Goal: Transaction & Acquisition: Purchase product/service

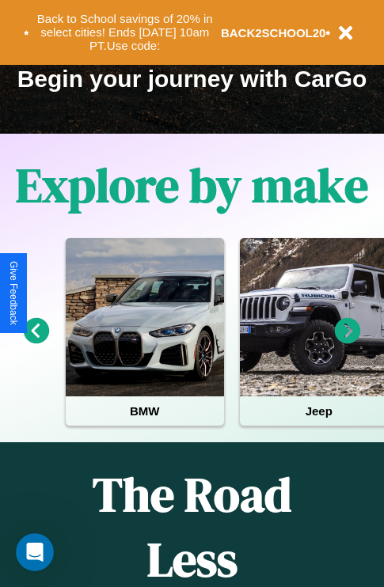
scroll to position [244, 0]
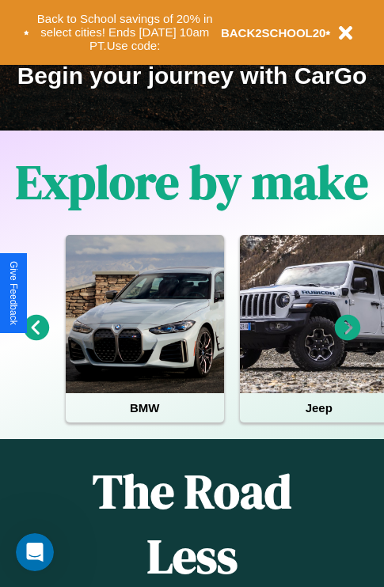
click at [36, 339] on icon at bounding box center [37, 328] width 26 height 26
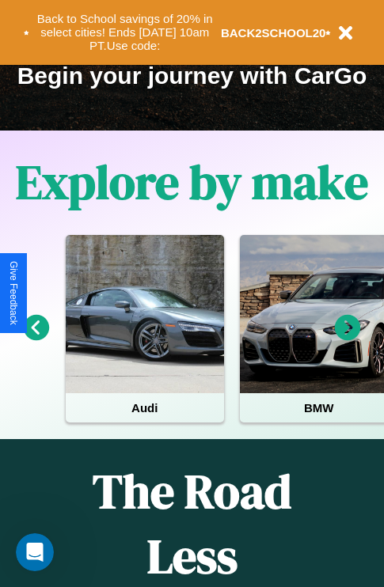
click at [347, 339] on icon at bounding box center [348, 328] width 26 height 26
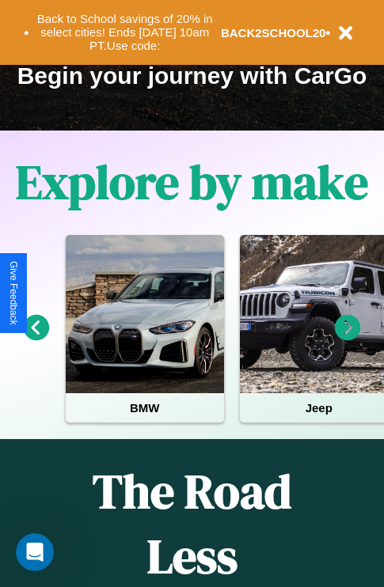
click at [347, 339] on icon at bounding box center [348, 328] width 26 height 26
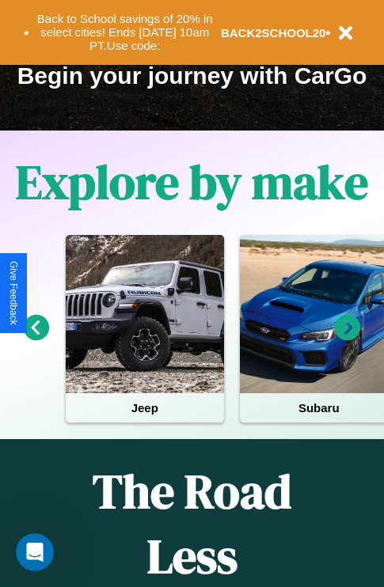
click at [347, 339] on icon at bounding box center [348, 328] width 26 height 26
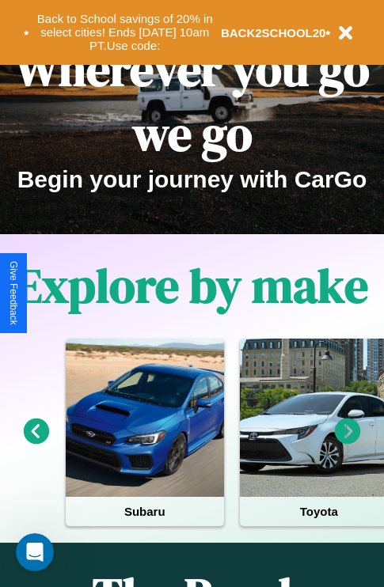
scroll to position [0, 0]
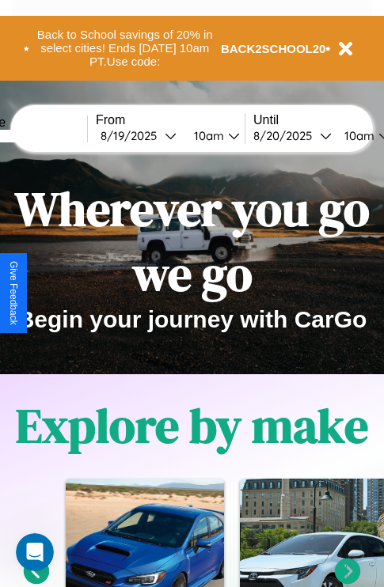
click at [52, 135] on input "text" at bounding box center [27, 136] width 119 height 13
type input "*********"
click at [157, 135] on div "8 / 19 / 2025" at bounding box center [132, 135] width 64 height 15
select select "*"
select select "****"
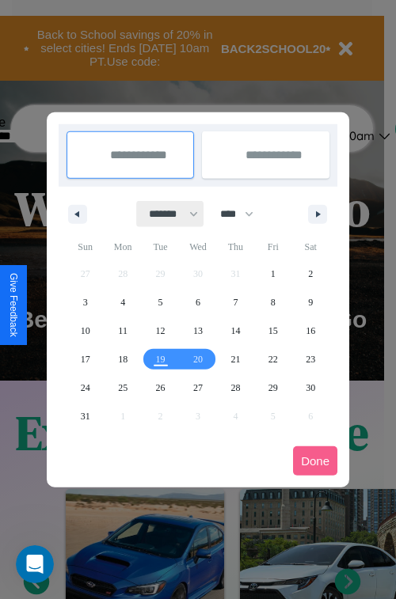
click at [166, 214] on select "******* ******** ***** ***** *** **** **** ****** ********* ******* ******** **…" at bounding box center [170, 214] width 67 height 26
select select "**"
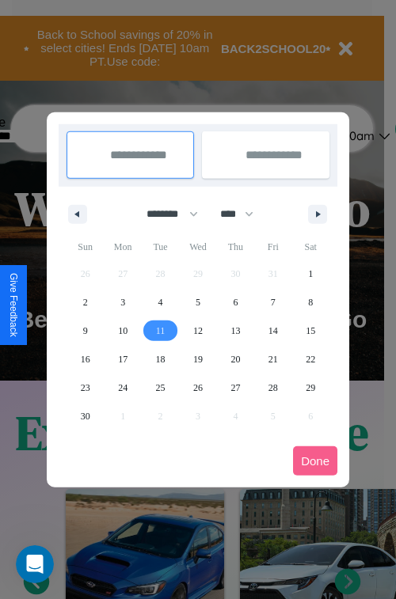
click at [160, 330] on span "11" at bounding box center [160, 331] width 9 height 28
type input "**********"
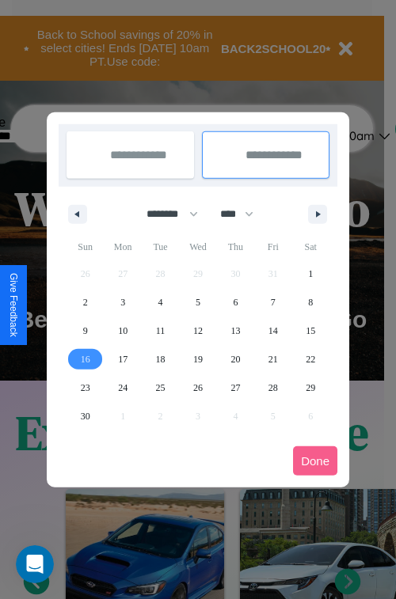
click at [85, 358] on span "16" at bounding box center [85, 359] width 9 height 28
type input "**********"
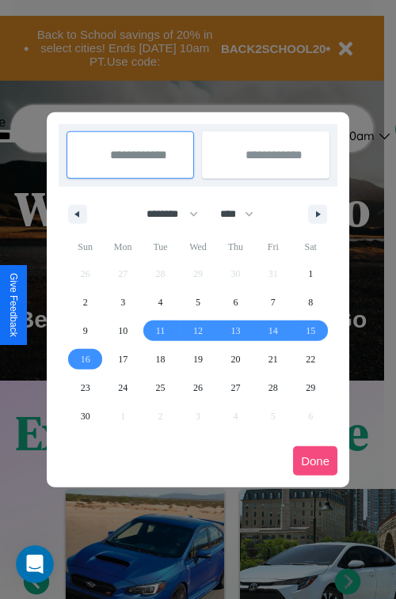
click at [315, 461] on button "Done" at bounding box center [315, 460] width 44 height 29
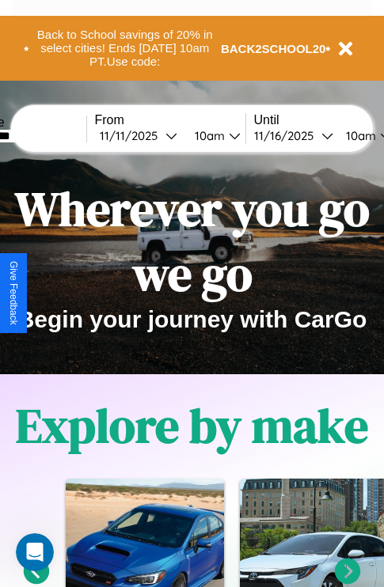
click at [376, 135] on div "10am" at bounding box center [359, 135] width 42 height 15
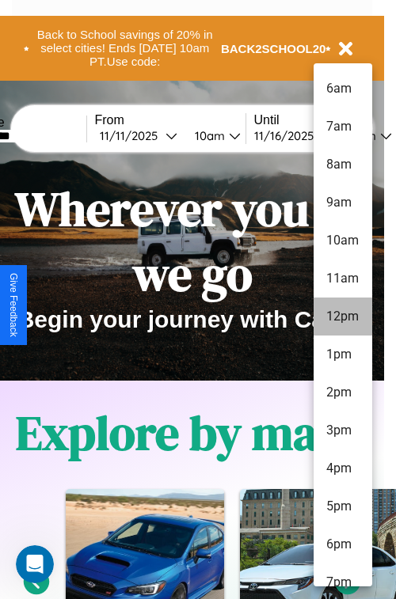
click at [342, 317] on li "12pm" at bounding box center [342, 317] width 59 height 38
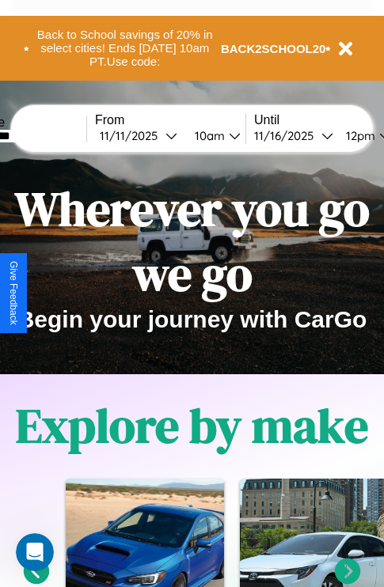
scroll to position [0, 59]
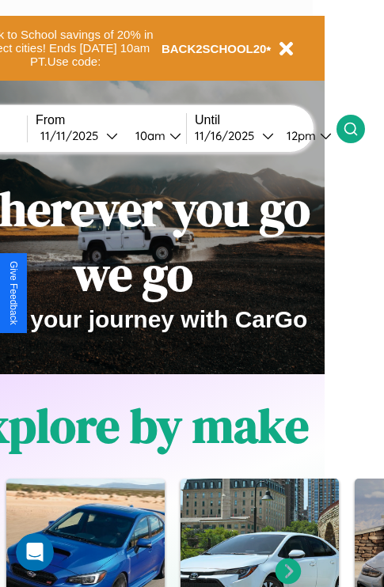
click at [358, 128] on icon at bounding box center [351, 129] width 16 height 16
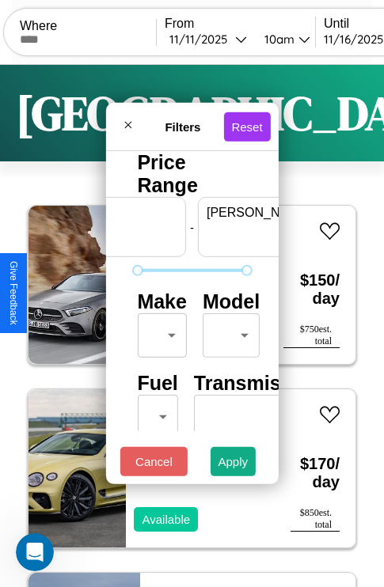
scroll to position [0, 98]
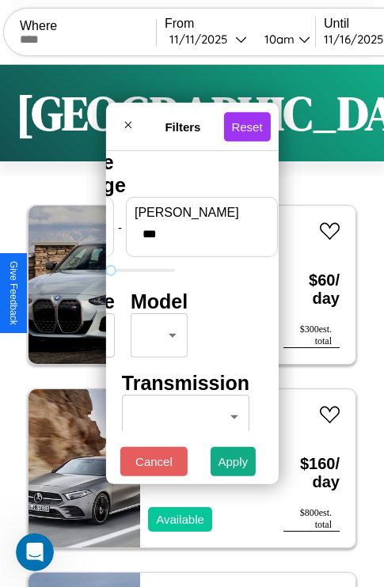
type input "***"
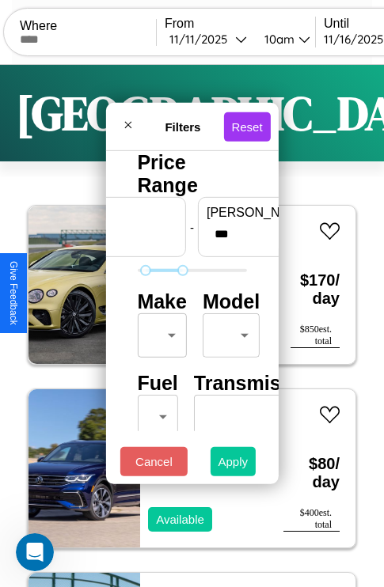
type input "**"
click at [233, 465] on button "Apply" at bounding box center [233, 461] width 46 height 29
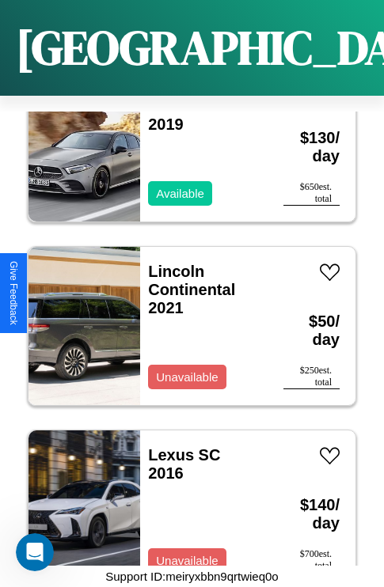
scroll to position [26495, 0]
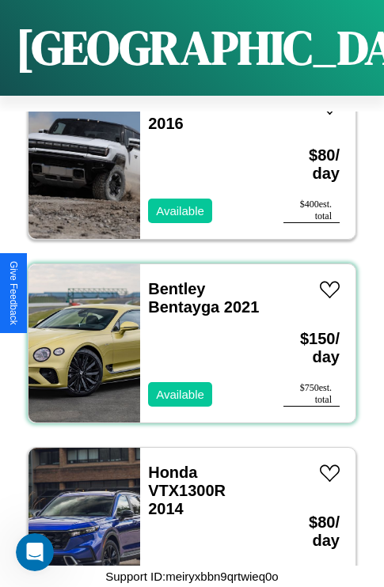
click at [186, 334] on div "Bentley Bentayga 2021 Available" at bounding box center [203, 343] width 127 height 158
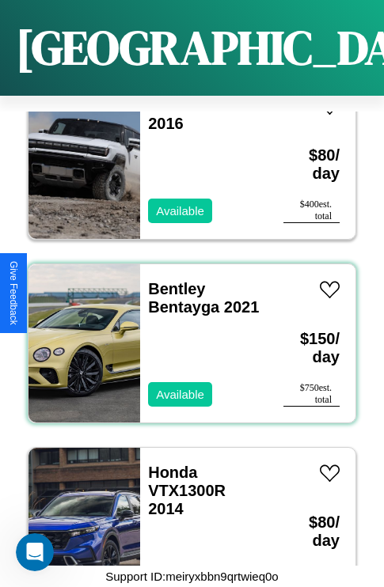
click at [186, 334] on div "Bentley Bentayga 2021 Available" at bounding box center [203, 343] width 127 height 158
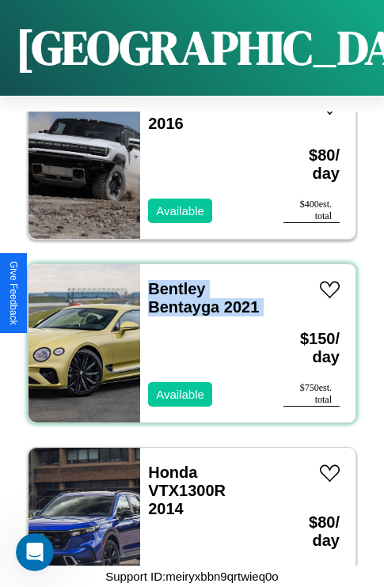
click at [186, 334] on div "Bentley Bentayga 2021 Available" at bounding box center [203, 343] width 127 height 158
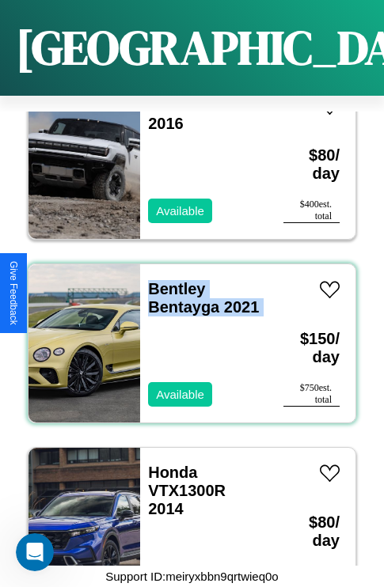
click at [186, 334] on div "Bentley Bentayga 2021 Available" at bounding box center [203, 343] width 127 height 158
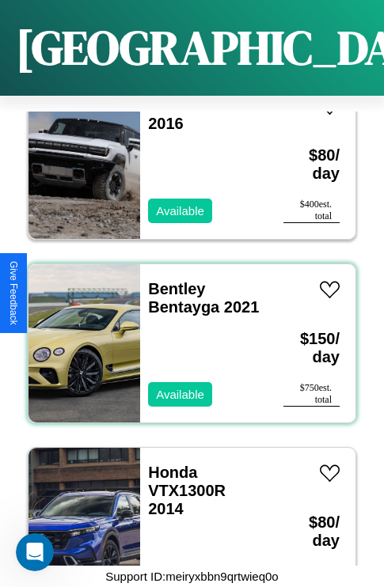
click at [186, 334] on div "Bentley Bentayga 2021 Available" at bounding box center [203, 343] width 127 height 158
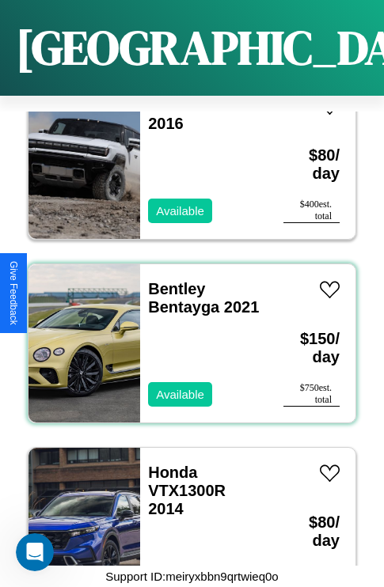
click at [186, 334] on div "Bentley Bentayga 2021 Available" at bounding box center [203, 343] width 127 height 158
click at [172, 280] on link "Bentley Bentayga 2021" at bounding box center [203, 298] width 111 height 36
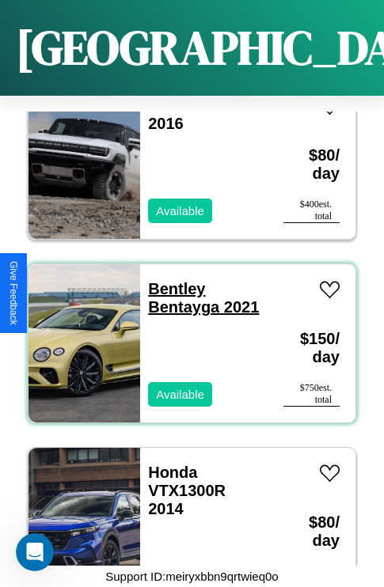
scroll to position [15297, 0]
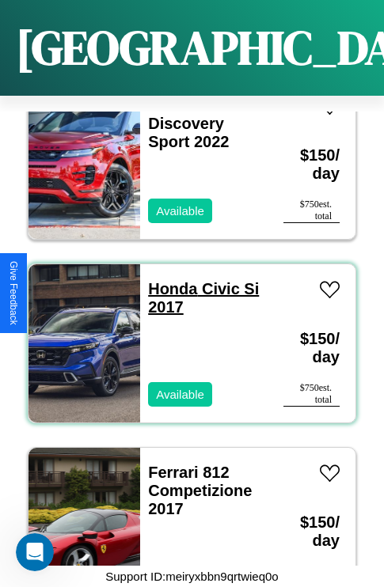
click at [168, 280] on link "Honda Civic Si 2017" at bounding box center [203, 298] width 111 height 36
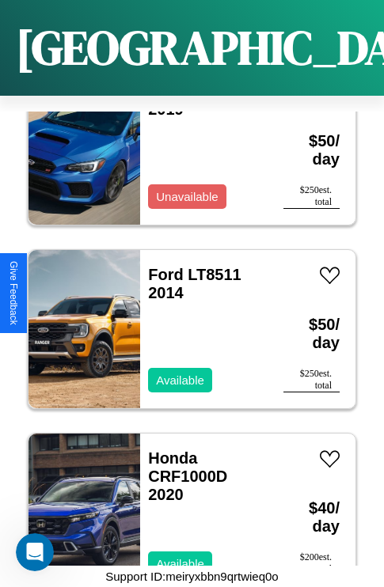
scroll to position [24476, 0]
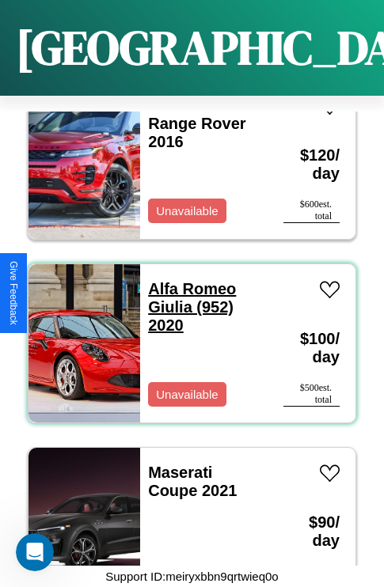
click at [187, 280] on link "Alfa Romeo Giulia (952) 2020" at bounding box center [192, 307] width 88 height 54
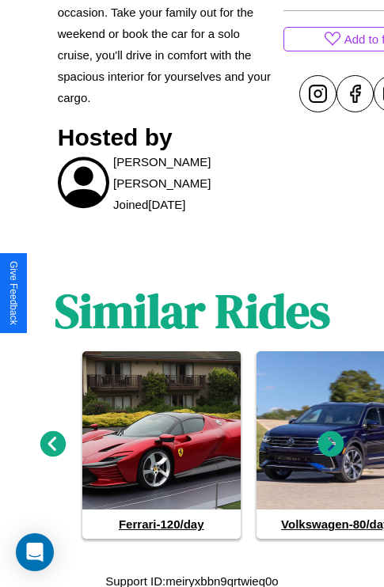
scroll to position [649, 0]
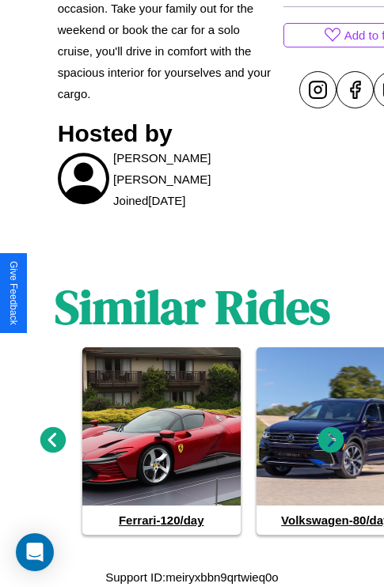
click at [331, 440] on icon at bounding box center [331, 440] width 26 height 26
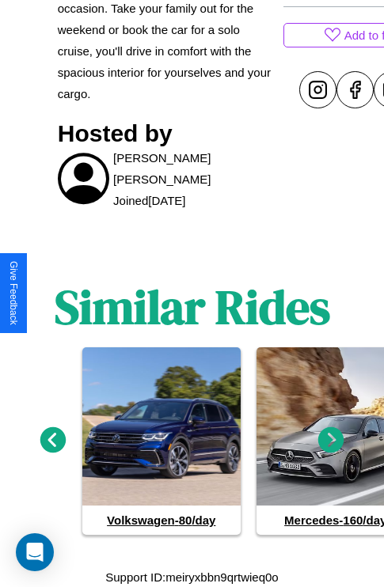
click at [331, 440] on icon at bounding box center [331, 440] width 26 height 26
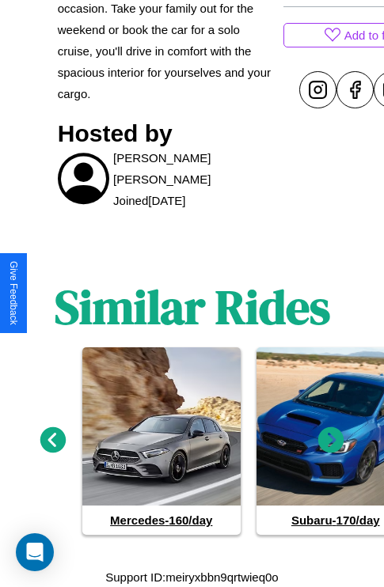
click at [52, 440] on icon at bounding box center [53, 440] width 26 height 26
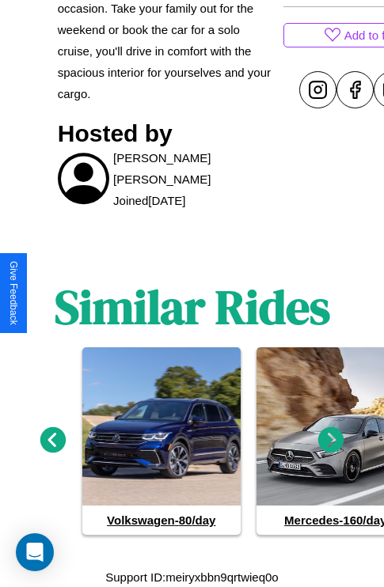
click at [52, 440] on icon at bounding box center [53, 440] width 26 height 26
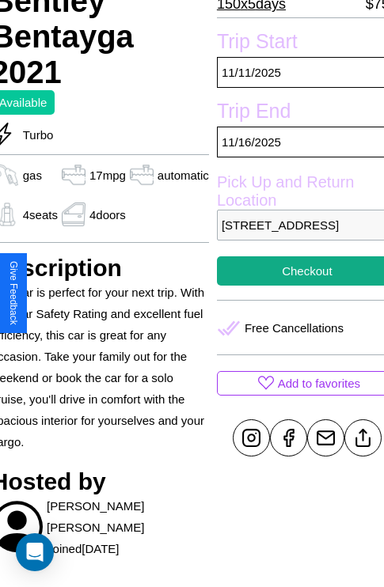
scroll to position [299, 66]
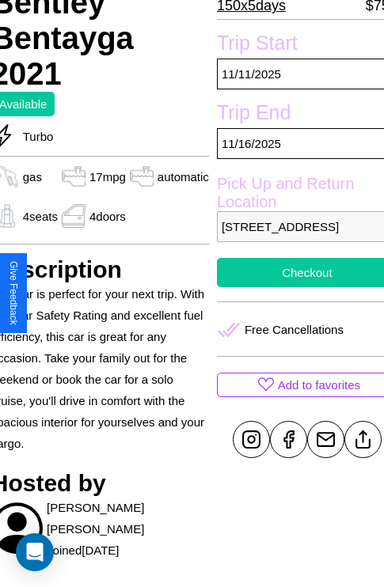
click at [294, 287] on button "Checkout" at bounding box center [307, 272] width 180 height 29
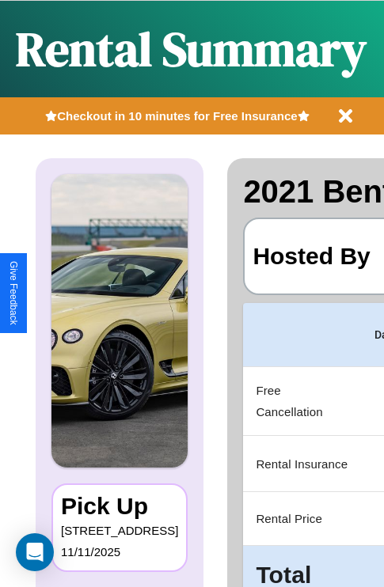
scroll to position [71, 0]
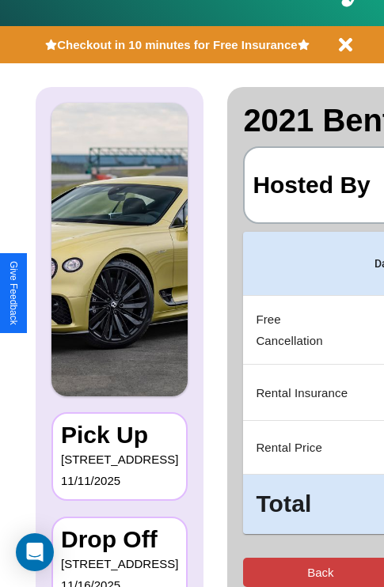
click at [261, 572] on button "Back" at bounding box center [320, 572] width 154 height 29
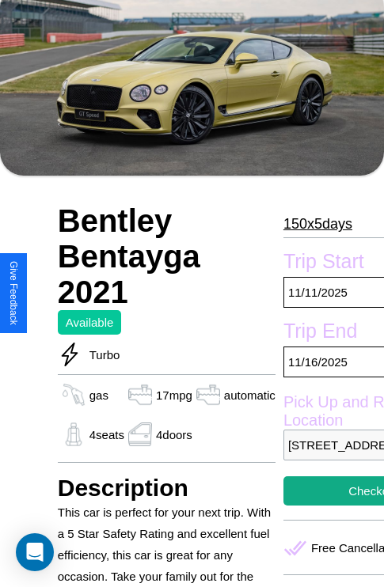
scroll to position [374, 0]
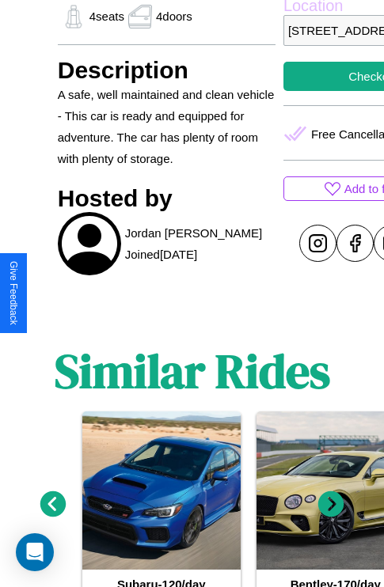
scroll to position [674, 0]
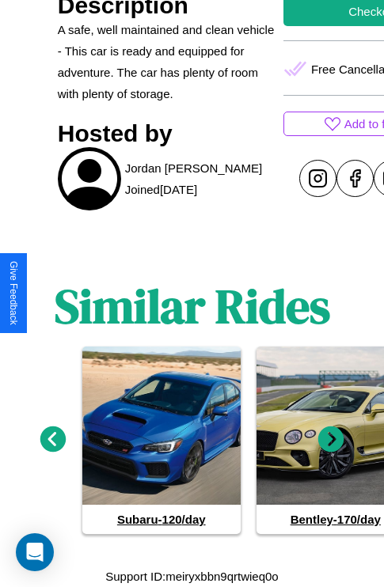
click at [331, 440] on icon at bounding box center [331, 440] width 26 height 26
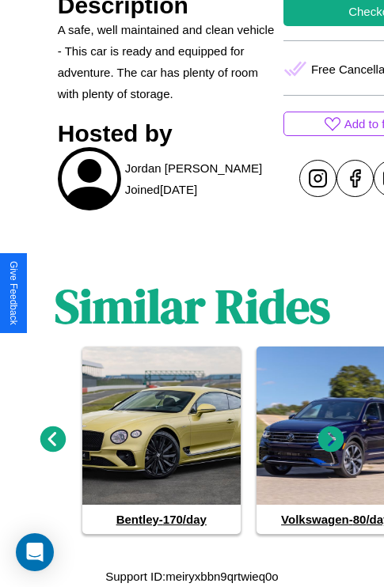
click at [331, 440] on icon at bounding box center [331, 440] width 26 height 26
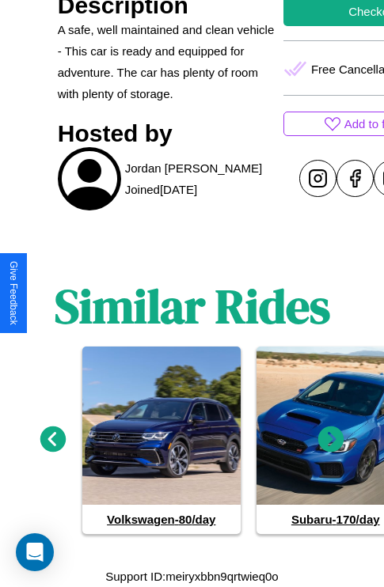
click at [331, 440] on icon at bounding box center [331, 440] width 26 height 26
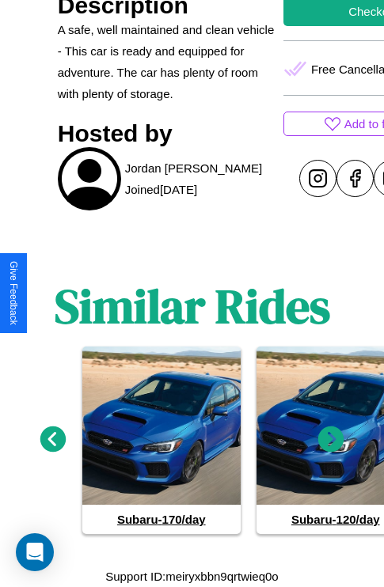
click at [331, 440] on icon at bounding box center [331, 440] width 26 height 26
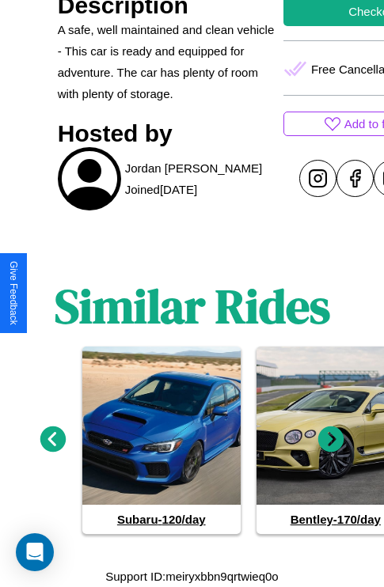
click at [331, 440] on icon at bounding box center [331, 440] width 26 height 26
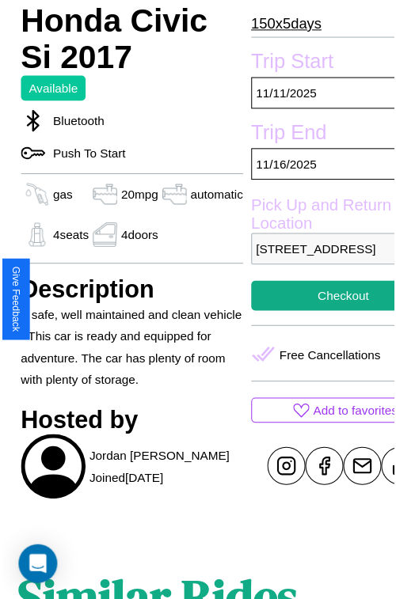
scroll to position [174, 66]
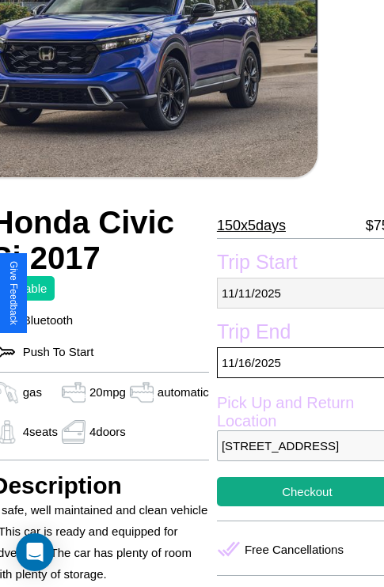
click at [294, 293] on p "11 / 11 / 2025" at bounding box center [307, 293] width 180 height 31
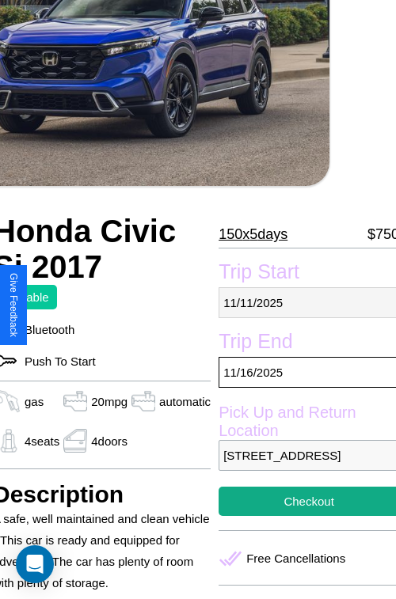
select select "*"
select select "****"
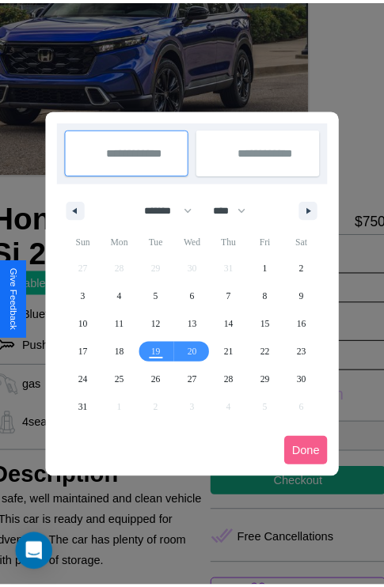
scroll to position [0, 66]
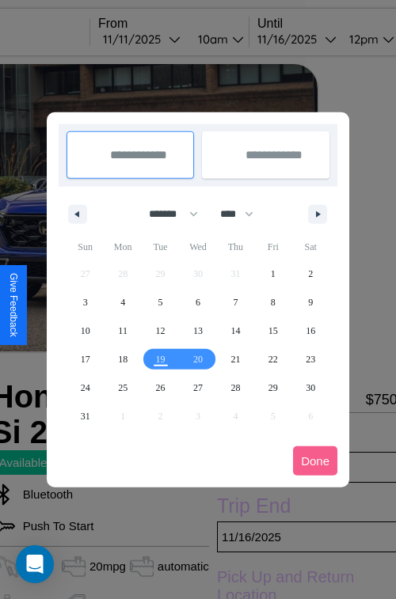
click at [162, 39] on div at bounding box center [198, 299] width 396 height 599
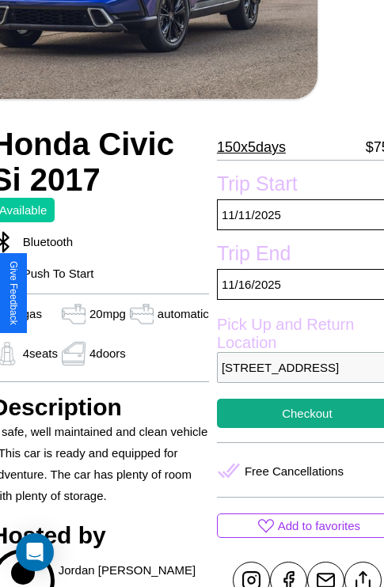
scroll to position [394, 66]
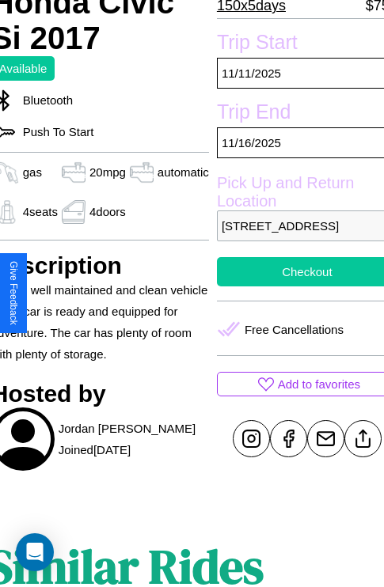
click at [294, 286] on button "Checkout" at bounding box center [307, 271] width 180 height 29
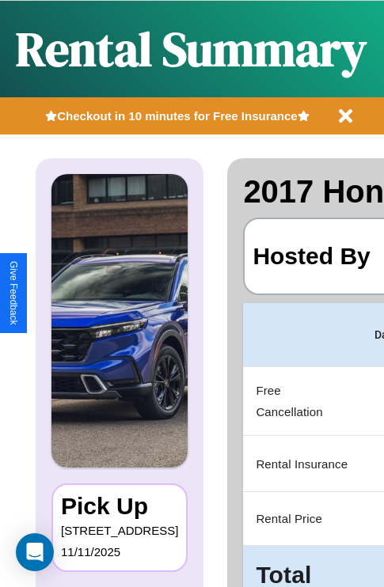
scroll to position [0, 302]
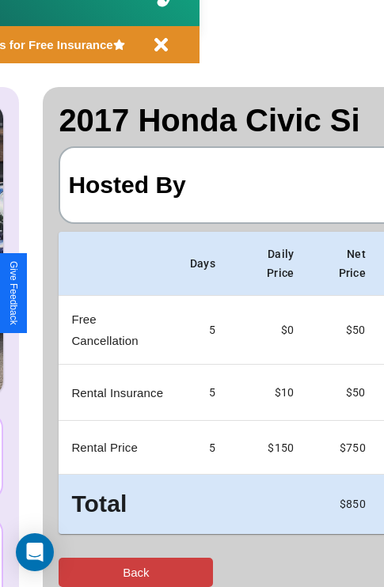
click at [77, 572] on button "Back" at bounding box center [136, 572] width 154 height 29
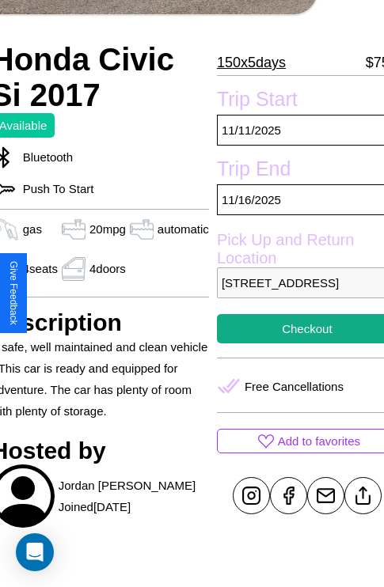
scroll to position [394, 66]
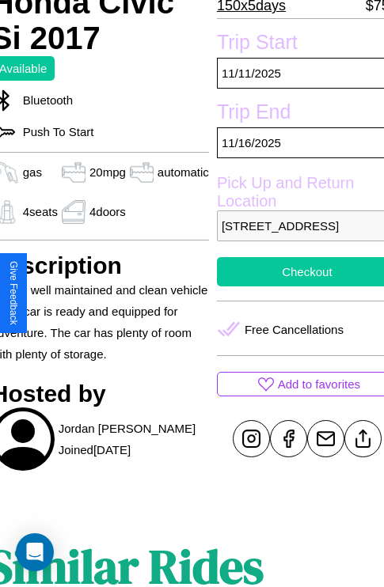
click at [294, 286] on button "Checkout" at bounding box center [307, 271] width 180 height 29
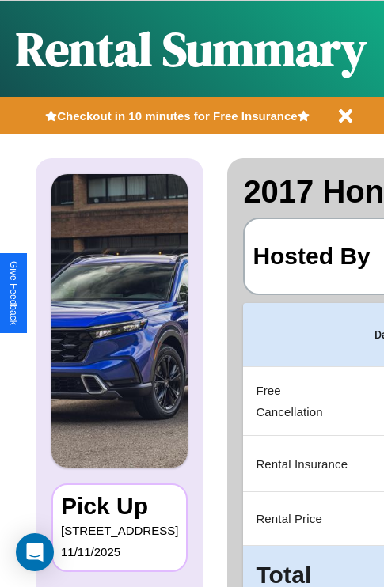
scroll to position [0, 302]
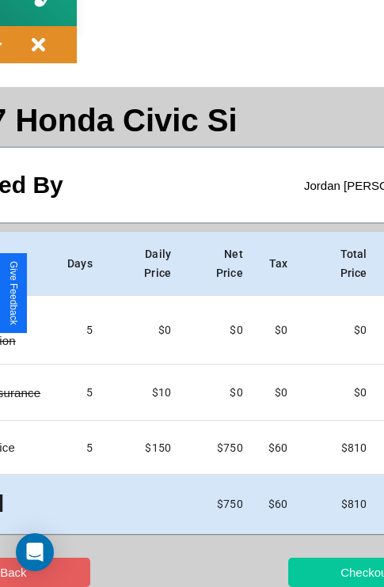
click at [306, 572] on button "Checkout" at bounding box center [365, 572] width 154 height 29
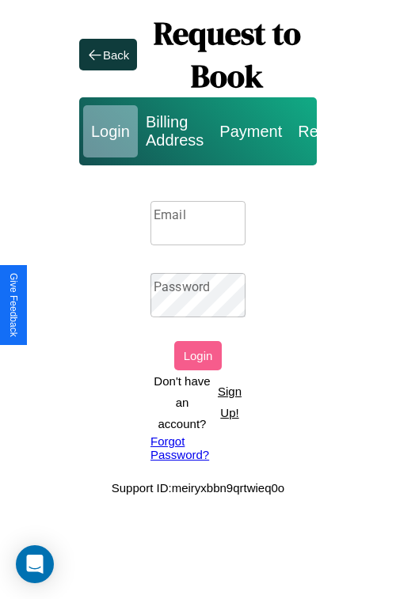
click at [229, 402] on p "Sign Up!" at bounding box center [230, 402] width 32 height 43
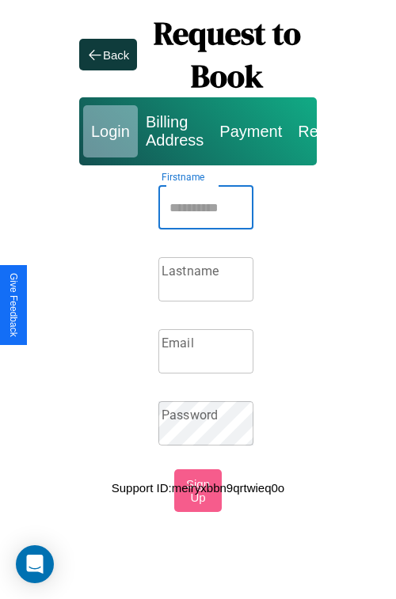
click at [206, 207] on input "Firstname" at bounding box center [205, 207] width 95 height 44
type input "****"
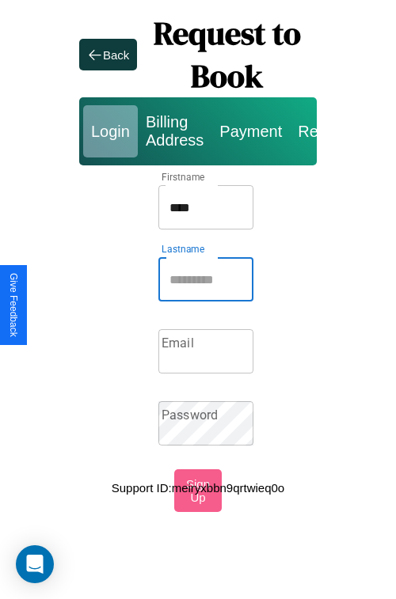
click at [206, 279] on input "Lastname" at bounding box center [205, 279] width 95 height 44
type input "*****"
click at [206, 351] on input "Email" at bounding box center [205, 351] width 95 height 44
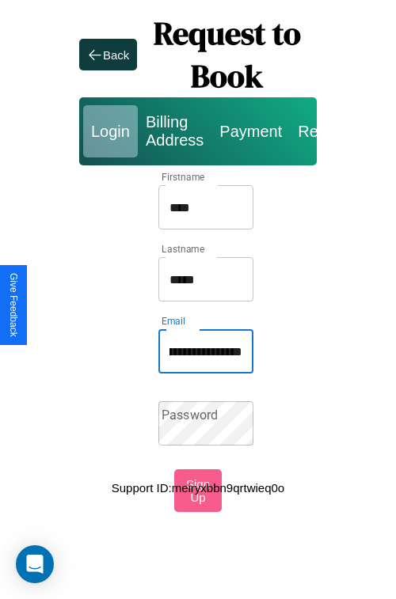
scroll to position [0, 68]
type input "**********"
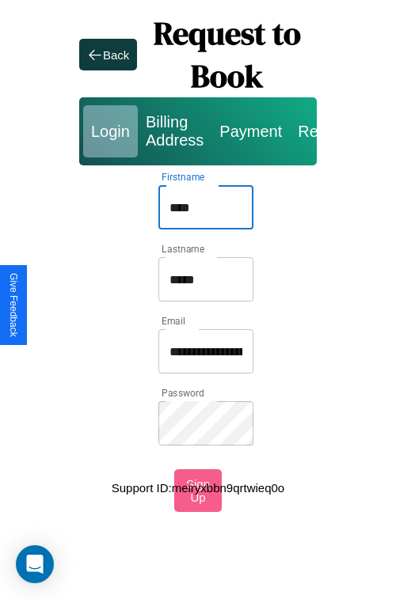
click at [206, 207] on input "****" at bounding box center [205, 207] width 95 height 44
type input "**********"
click at [206, 351] on input "**********" at bounding box center [205, 351] width 95 height 44
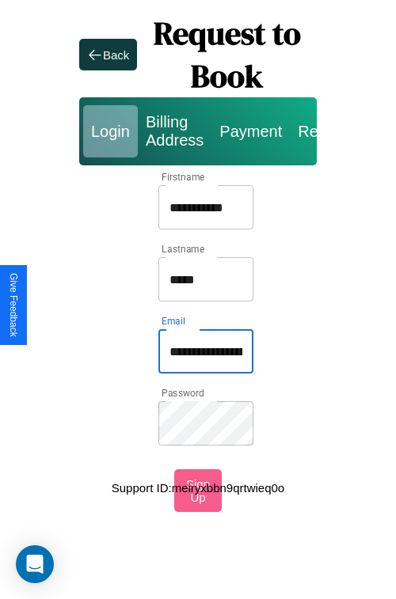
type input "**********"
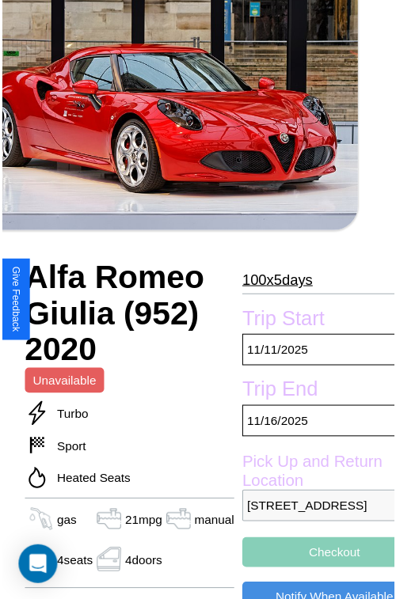
scroll to position [142, 54]
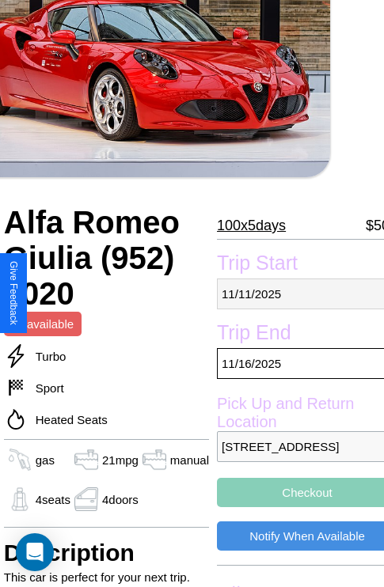
click at [294, 294] on p "11 / 11 / 2025" at bounding box center [307, 294] width 180 height 31
select select "*"
select select "****"
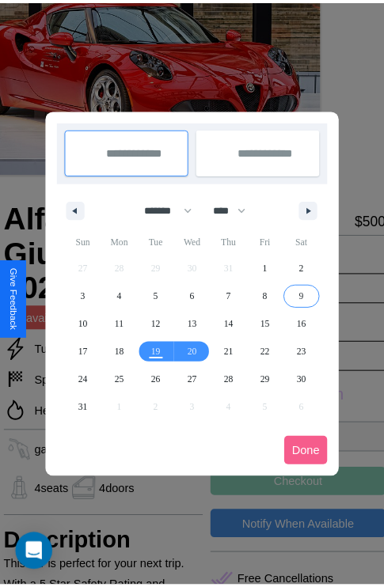
scroll to position [0, 54]
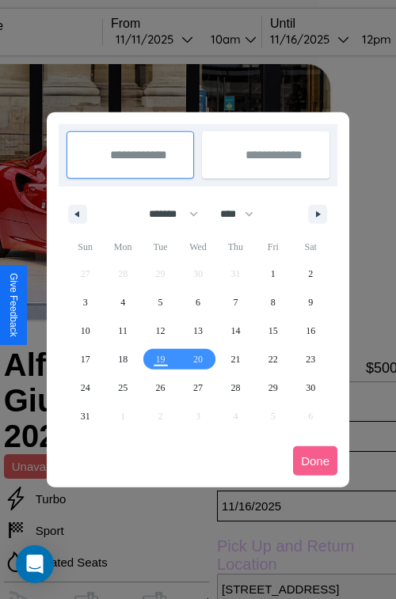
click at [175, 39] on div at bounding box center [198, 299] width 396 height 599
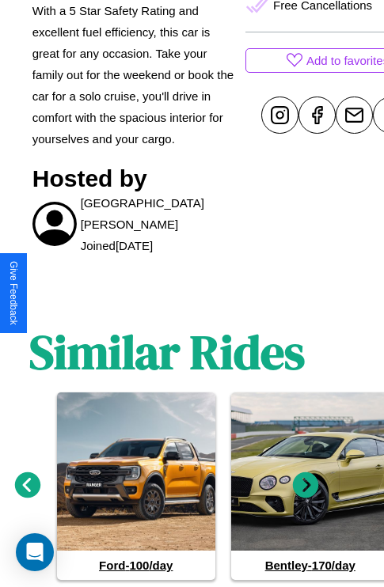
scroll to position [775, 24]
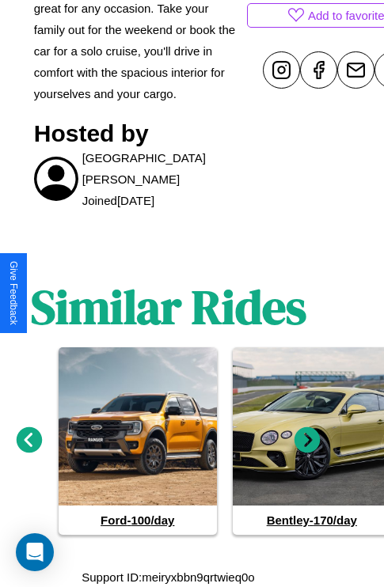
click at [307, 440] on icon at bounding box center [307, 440] width 26 height 26
